Goal: Task Accomplishment & Management: Manage account settings

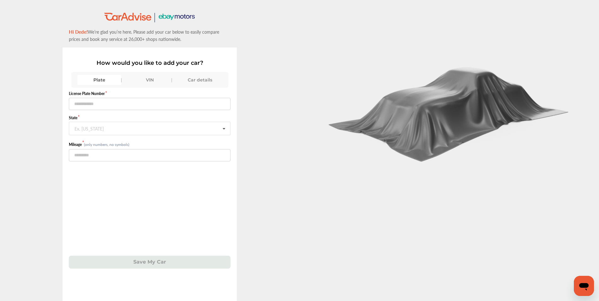
click at [150, 81] on div "VIN" at bounding box center [150, 80] width 44 height 10
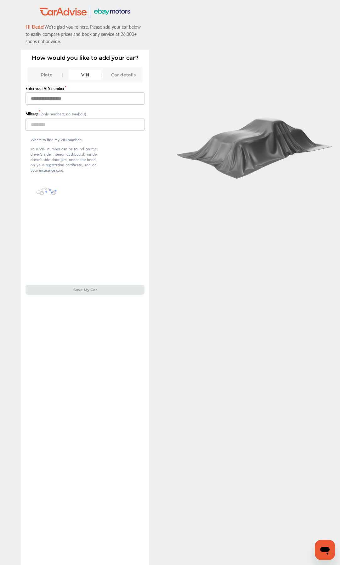
click at [97, 98] on input "text" at bounding box center [84, 99] width 119 height 12
type input "*"
click at [97, 98] on input "text" at bounding box center [84, 99] width 119 height 12
type input "**********"
click at [89, 125] on input "number" at bounding box center [84, 125] width 119 height 12
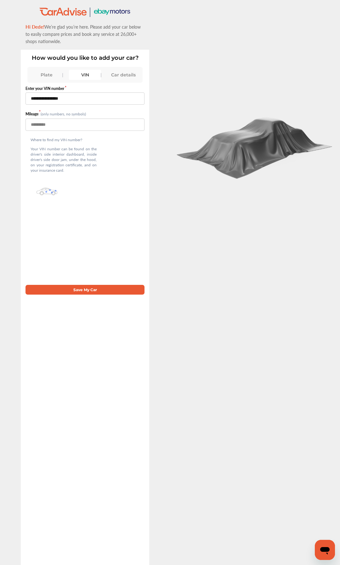
type input "*****"
click at [77, 288] on button "Save My Car" at bounding box center [84, 290] width 119 height 10
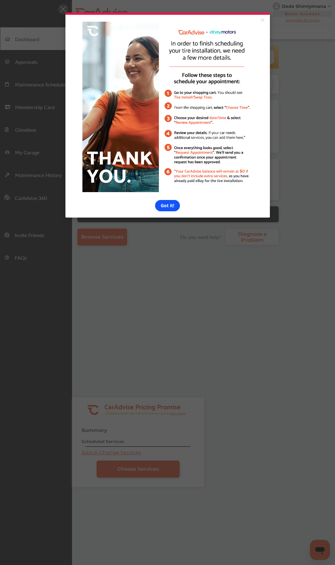
click at [162, 209] on link "Got it!" at bounding box center [167, 205] width 25 height 11
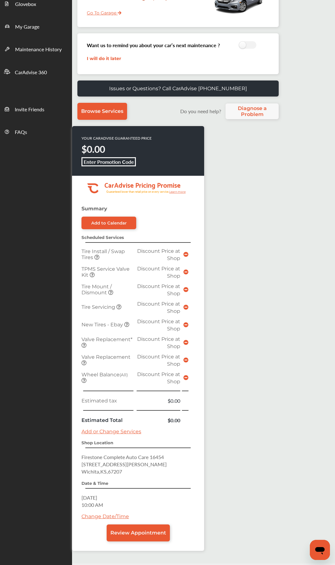
scroll to position [147, 0]
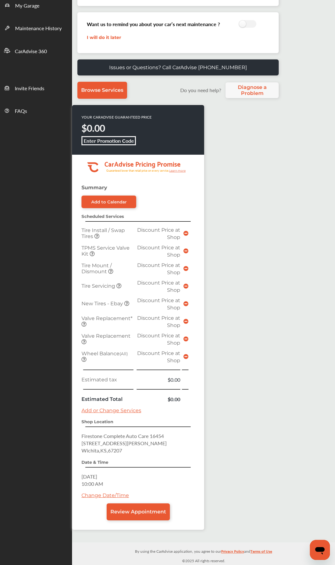
click at [244, 479] on div "YOUR CARADVISE GUARANTEED PRICE $0.00 Enter Promotion Code .cls-1 { clip-path: …" at bounding box center [172, 320] width 201 height 431
click at [257, 161] on div "YOUR CARADVISE GUARANTEED PRICE $0.00 Enter Promotion Code .cls-1 { clip-path: …" at bounding box center [172, 320] width 201 height 431
